Goal: Task Accomplishment & Management: Use online tool/utility

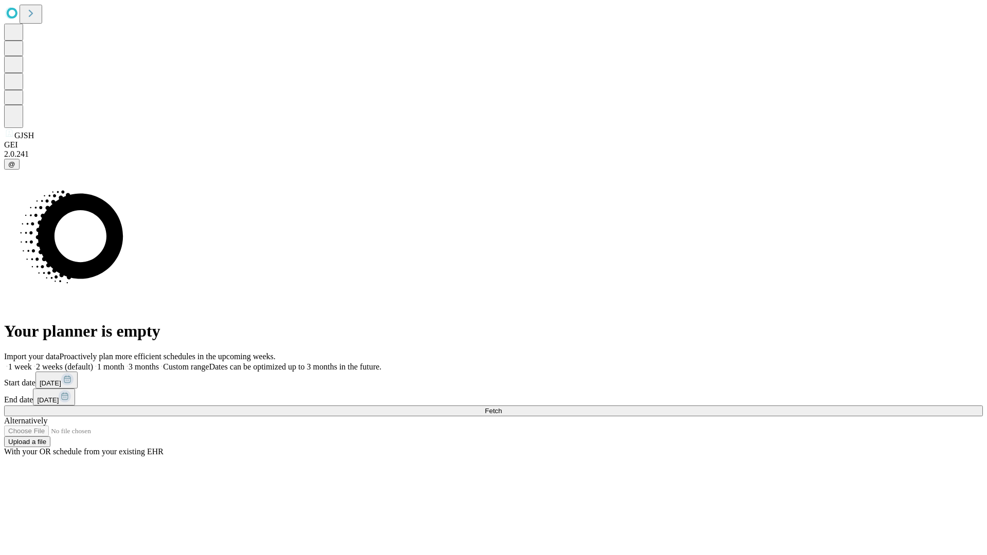
click at [502, 407] on span "Fetch" at bounding box center [493, 411] width 17 height 8
